Goal: Find specific page/section: Find specific page/section

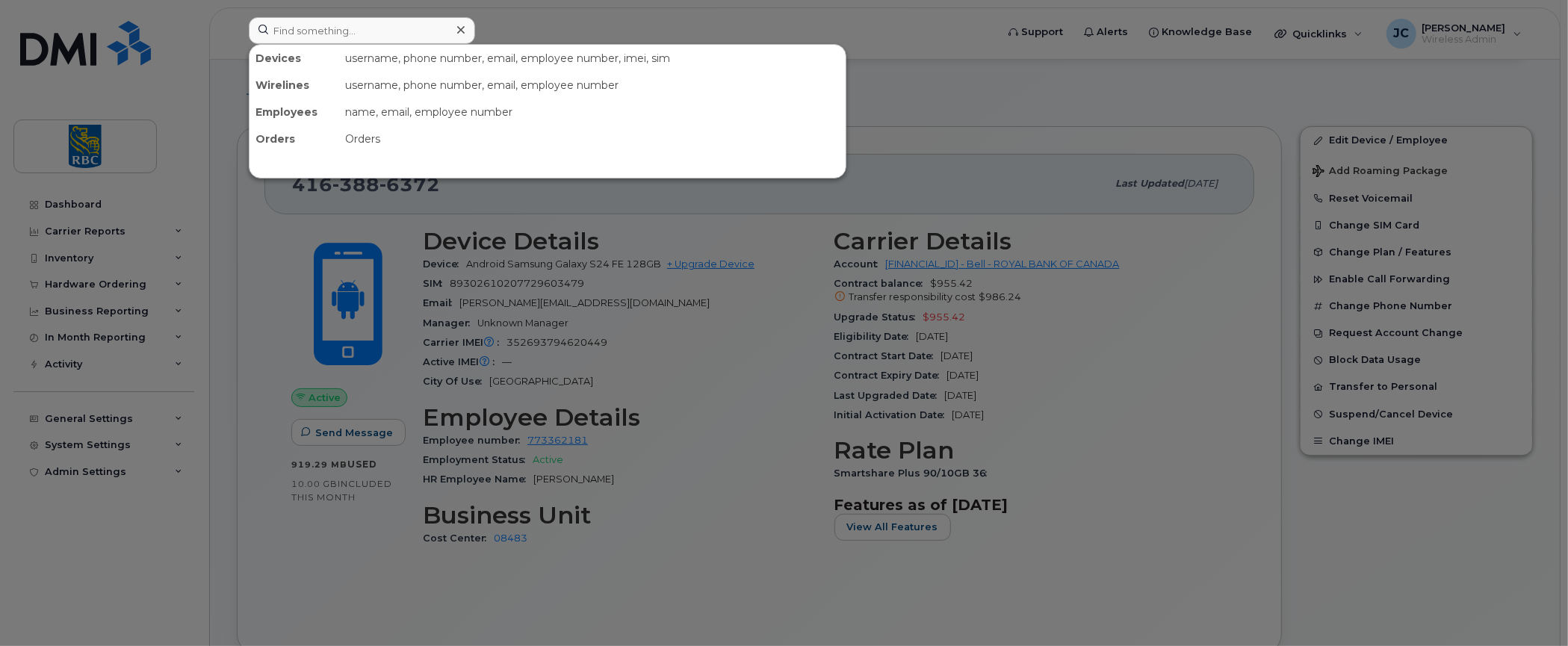
click at [385, 20] on input at bounding box center [362, 30] width 226 height 27
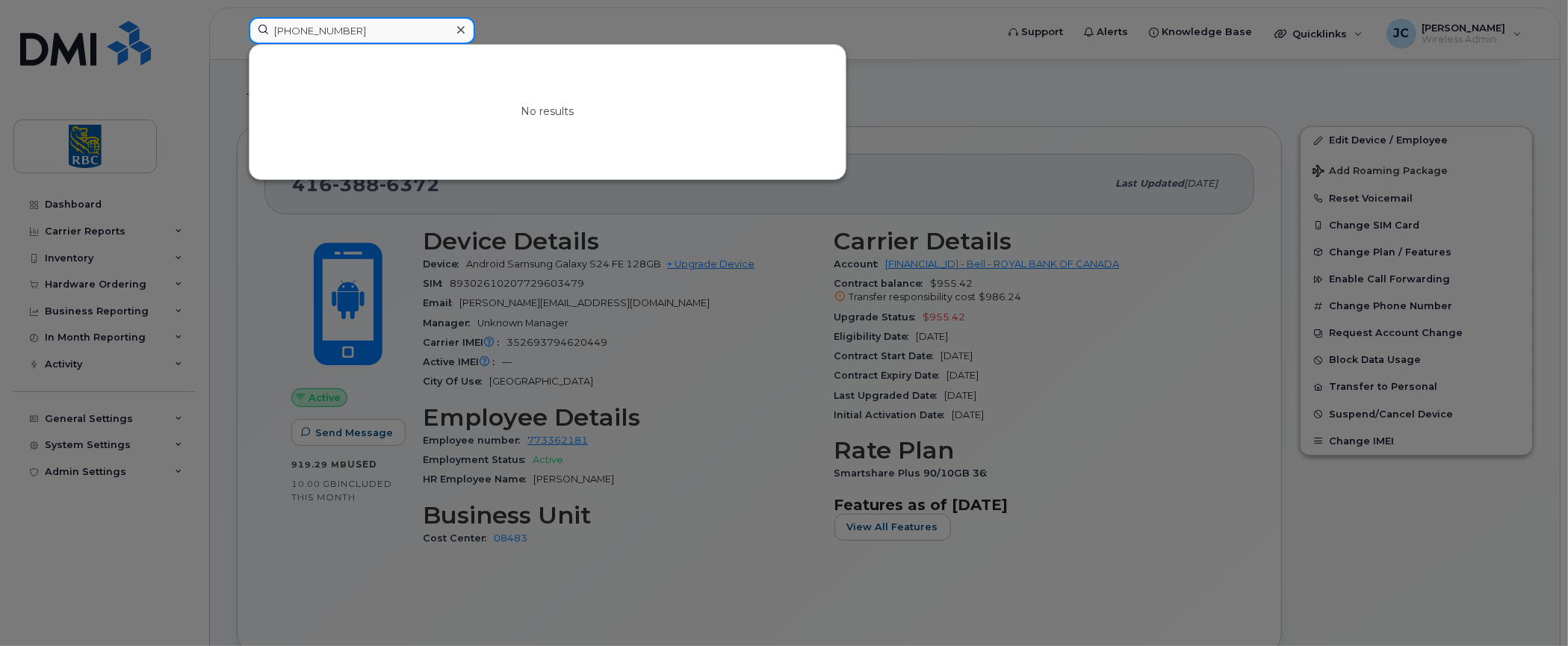
click at [412, 27] on input "506-269-6170" at bounding box center [362, 30] width 226 height 27
drag, startPoint x: 413, startPoint y: 27, endPoint x: 50, endPoint y: -3, distance: 364.2
paste input "[PERSON_NAME]"
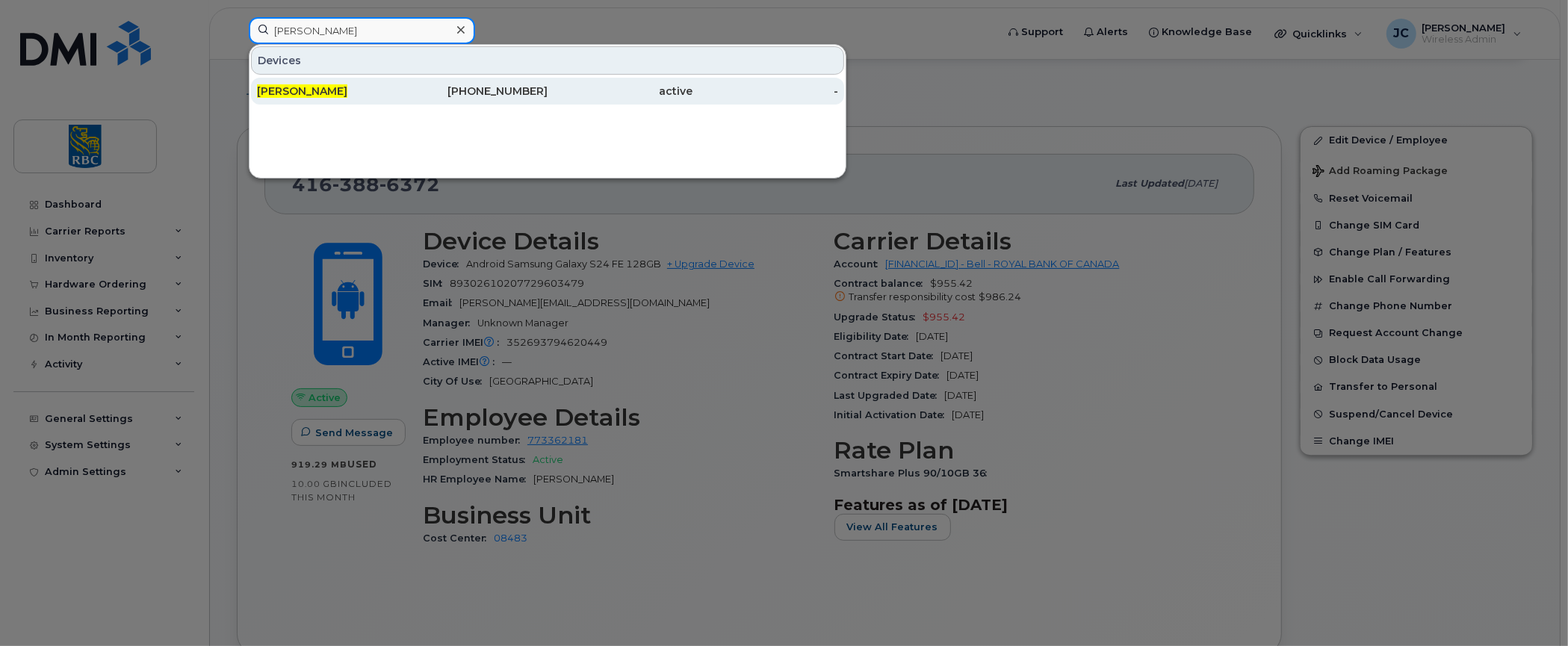
type input "[PERSON_NAME]"
click at [287, 85] on span "[PERSON_NAME]" at bounding box center [302, 90] width 90 height 13
